Goal: Task Accomplishment & Management: Manage account settings

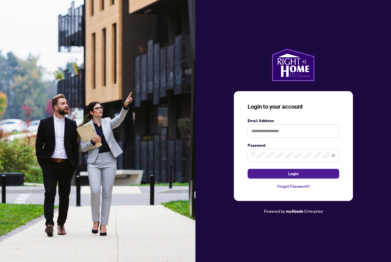
click at [49, 9] on img at bounding box center [98, 131] width 196 height 262
click at [53, 10] on img at bounding box center [98, 131] width 196 height 262
click at [292, 137] on input "text" at bounding box center [294, 130] width 92 height 13
type input "*"
type input "**********"
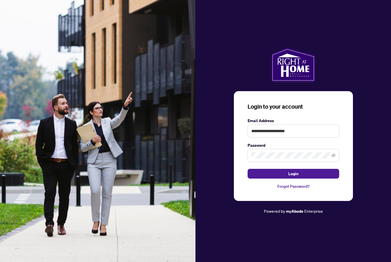
click at [276, 159] on span at bounding box center [294, 155] width 92 height 13
click at [298, 178] on span "Login" at bounding box center [293, 173] width 10 height 9
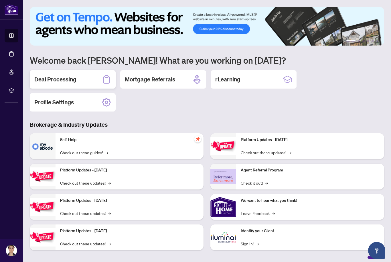
click at [60, 76] on h2 "Deal Processing" at bounding box center [55, 79] width 42 height 8
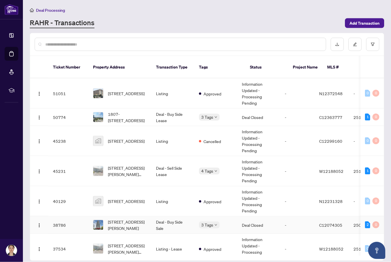
click at [129, 218] on span "[STREET_ADDRESS][PERSON_NAME]" at bounding box center [127, 224] width 39 height 13
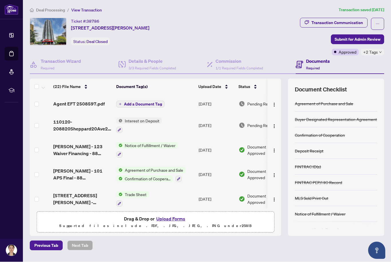
click at [86, 108] on td "Agent EFT 2508597.pdf" at bounding box center [82, 104] width 63 height 18
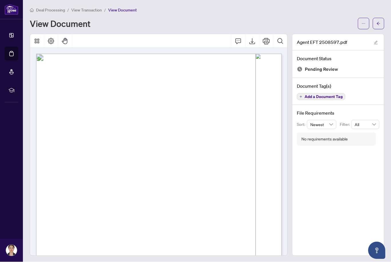
click at [53, 10] on span "Deal Processing" at bounding box center [50, 10] width 29 height 5
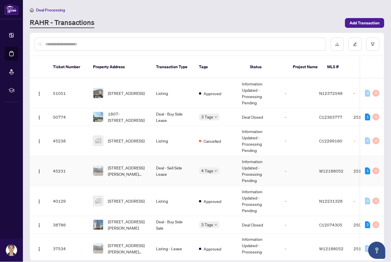
click at [121, 166] on span "[STREET_ADDRESS][PERSON_NAME][PERSON_NAME]" at bounding box center [127, 171] width 39 height 13
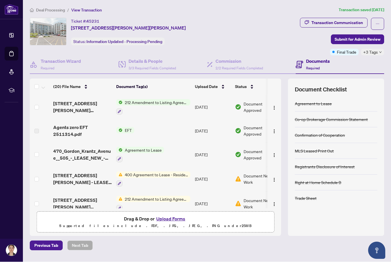
click at [50, 11] on span "Deal Processing" at bounding box center [50, 10] width 29 height 5
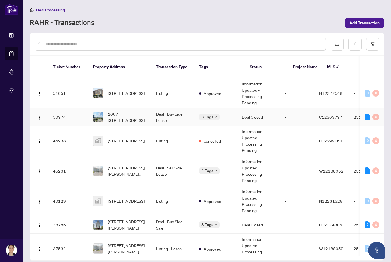
click at [118, 113] on span "1807-[STREET_ADDRESS]" at bounding box center [127, 117] width 39 height 13
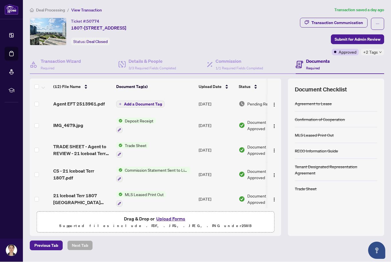
click at [376, 54] on span "+2 Tags" at bounding box center [370, 52] width 15 height 7
click at [44, 11] on span "Deal Processing" at bounding box center [50, 10] width 29 height 5
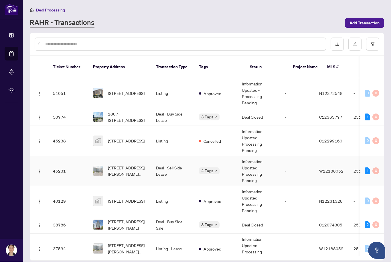
click at [123, 169] on span "[STREET_ADDRESS][PERSON_NAME][PERSON_NAME]" at bounding box center [127, 171] width 39 height 13
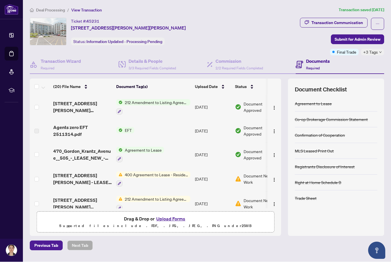
click at [371, 55] on span "+3 Tags" at bounding box center [370, 52] width 15 height 7
click at [44, 10] on span "Deal Processing" at bounding box center [50, 10] width 29 height 5
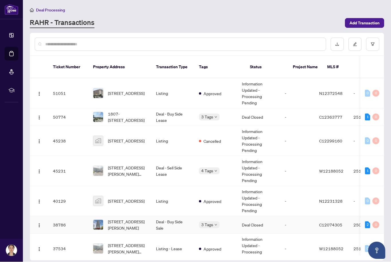
click at [126, 222] on span "[STREET_ADDRESS][PERSON_NAME]" at bounding box center [127, 224] width 39 height 13
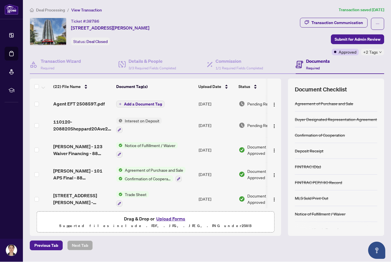
click at [371, 52] on span "+2 Tags" at bounding box center [370, 52] width 15 height 7
